Goal: Task Accomplishment & Management: Manage account settings

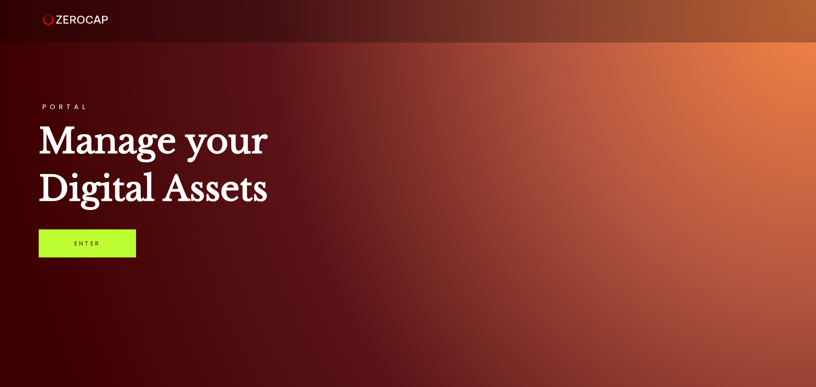
click at [99, 247] on link "Enter" at bounding box center [87, 243] width 97 height 28
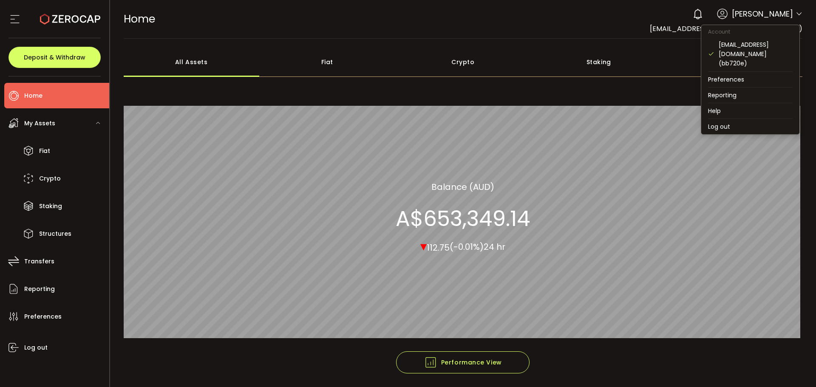
click at [797, 14] on icon at bounding box center [798, 14] width 7 height 7
click at [732, 119] on li "Log out" at bounding box center [750, 126] width 98 height 15
